Goal: Transaction & Acquisition: Subscribe to service/newsletter

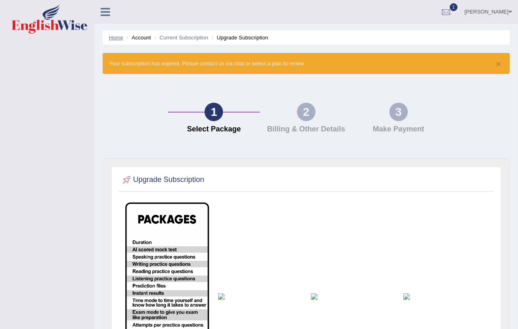
click at [118, 36] on link "Home" at bounding box center [116, 37] width 14 height 6
click at [117, 37] on link "Home" at bounding box center [116, 37] width 14 height 6
click at [185, 41] on ul "Home Account Current Subscription Upgrade Subscription" at bounding box center [306, 37] width 407 height 14
click at [185, 35] on link "Current Subscription" at bounding box center [183, 37] width 49 height 6
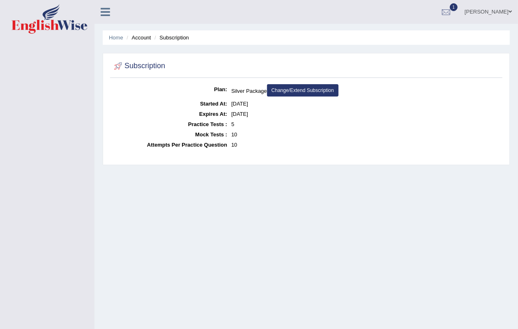
click at [305, 91] on link "Change/Extend Subscription" at bounding box center [302, 90] width 71 height 12
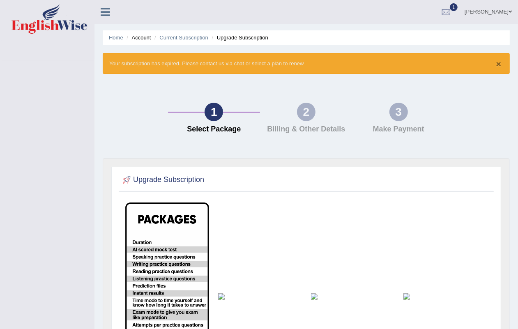
click at [499, 62] on button "×" at bounding box center [498, 64] width 5 height 9
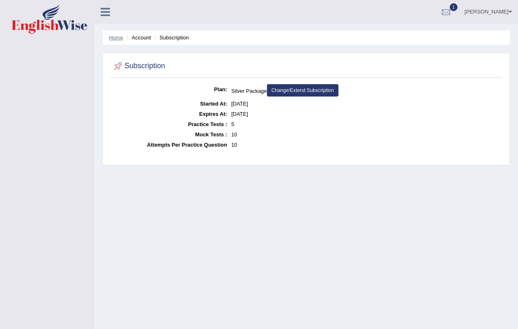
click at [111, 34] on link "Home" at bounding box center [116, 37] width 14 height 6
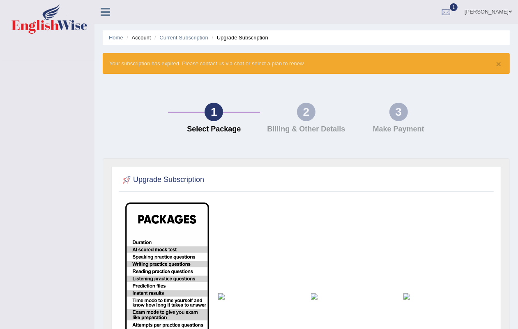
click at [110, 36] on link "Home" at bounding box center [116, 37] width 14 height 6
